Goal: Find specific page/section: Find specific page/section

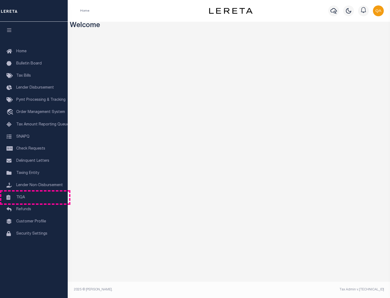
click at [34, 197] on link "TIQA" at bounding box center [34, 198] width 68 height 12
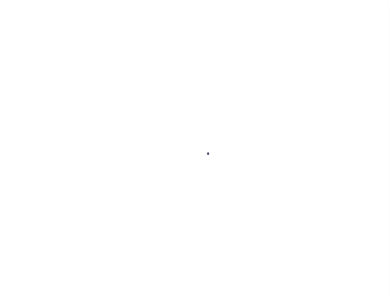
select select "200"
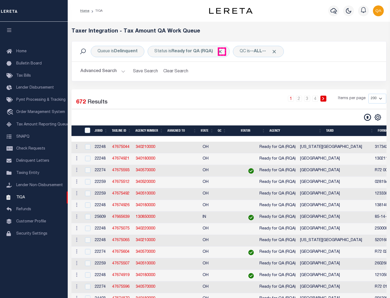
click at [222, 51] on span "Click to Remove" at bounding box center [220, 52] width 6 height 6
